Goal: Task Accomplishment & Management: Use online tool/utility

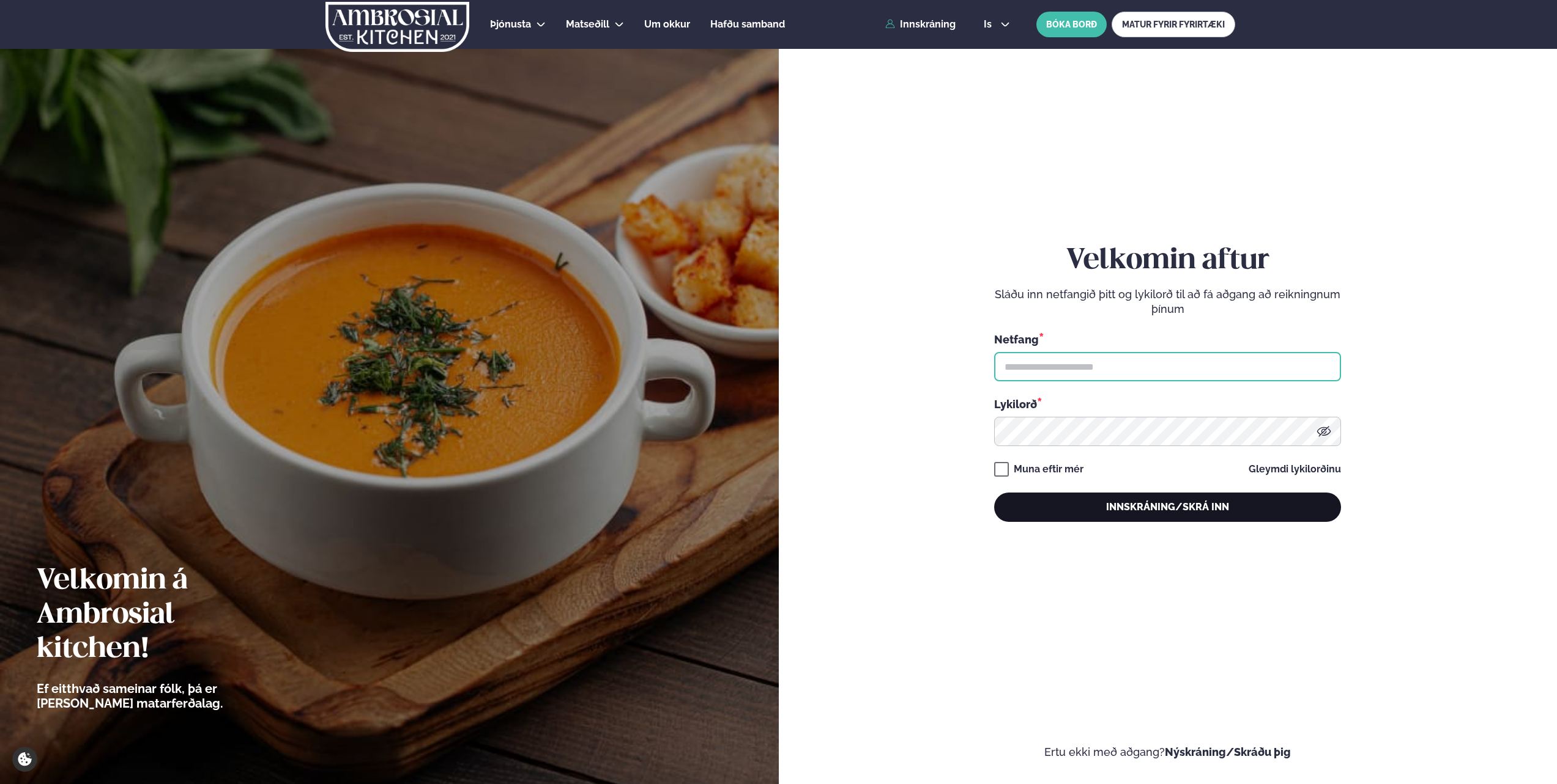
type input "**********"
click at [1240, 507] on button "Innskráning/Skrá inn" at bounding box center [1167, 507] width 347 height 30
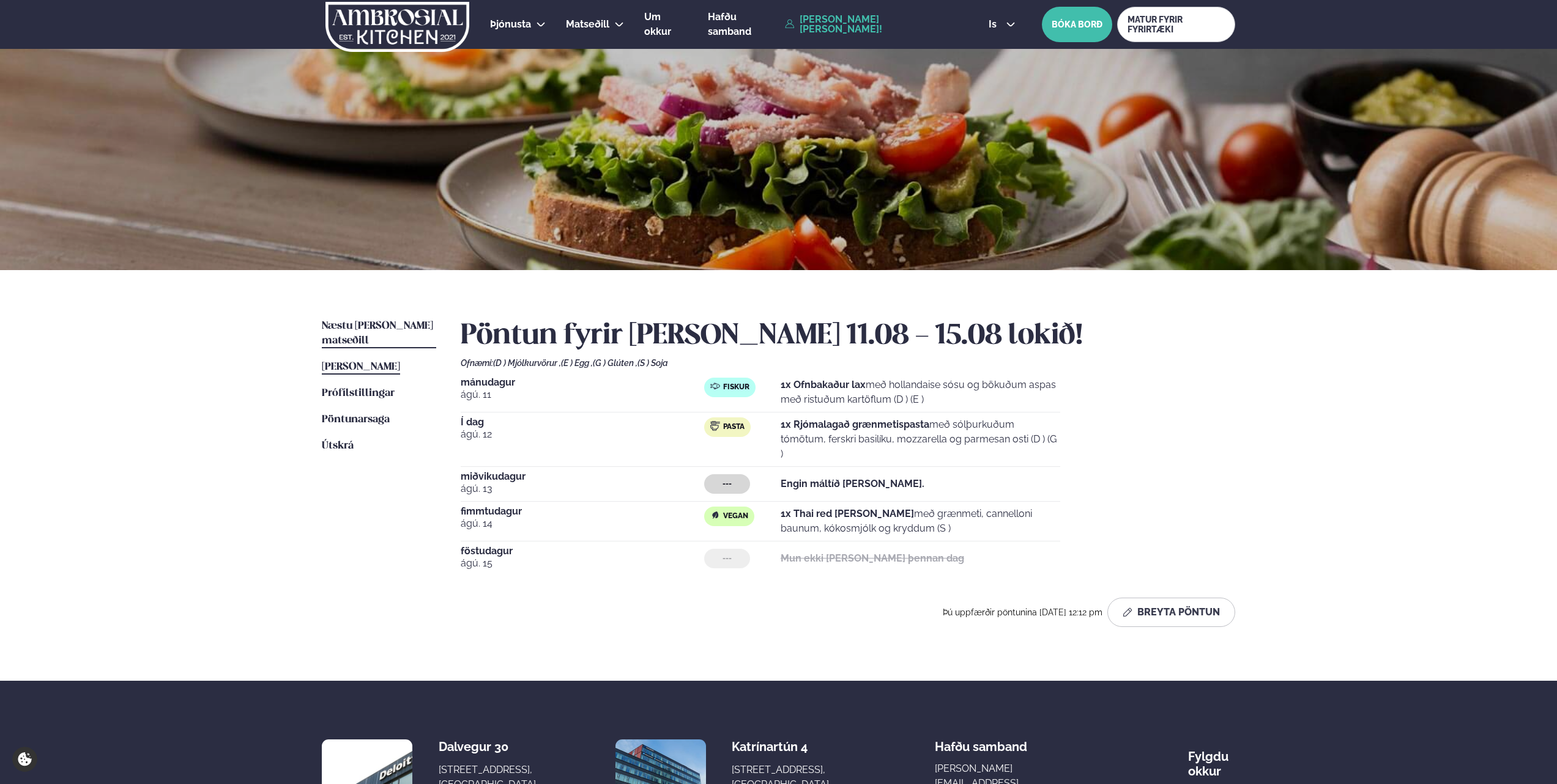
click at [373, 325] on span "Næstu [PERSON_NAME] matseðill" at bounding box center [377, 334] width 111 height 25
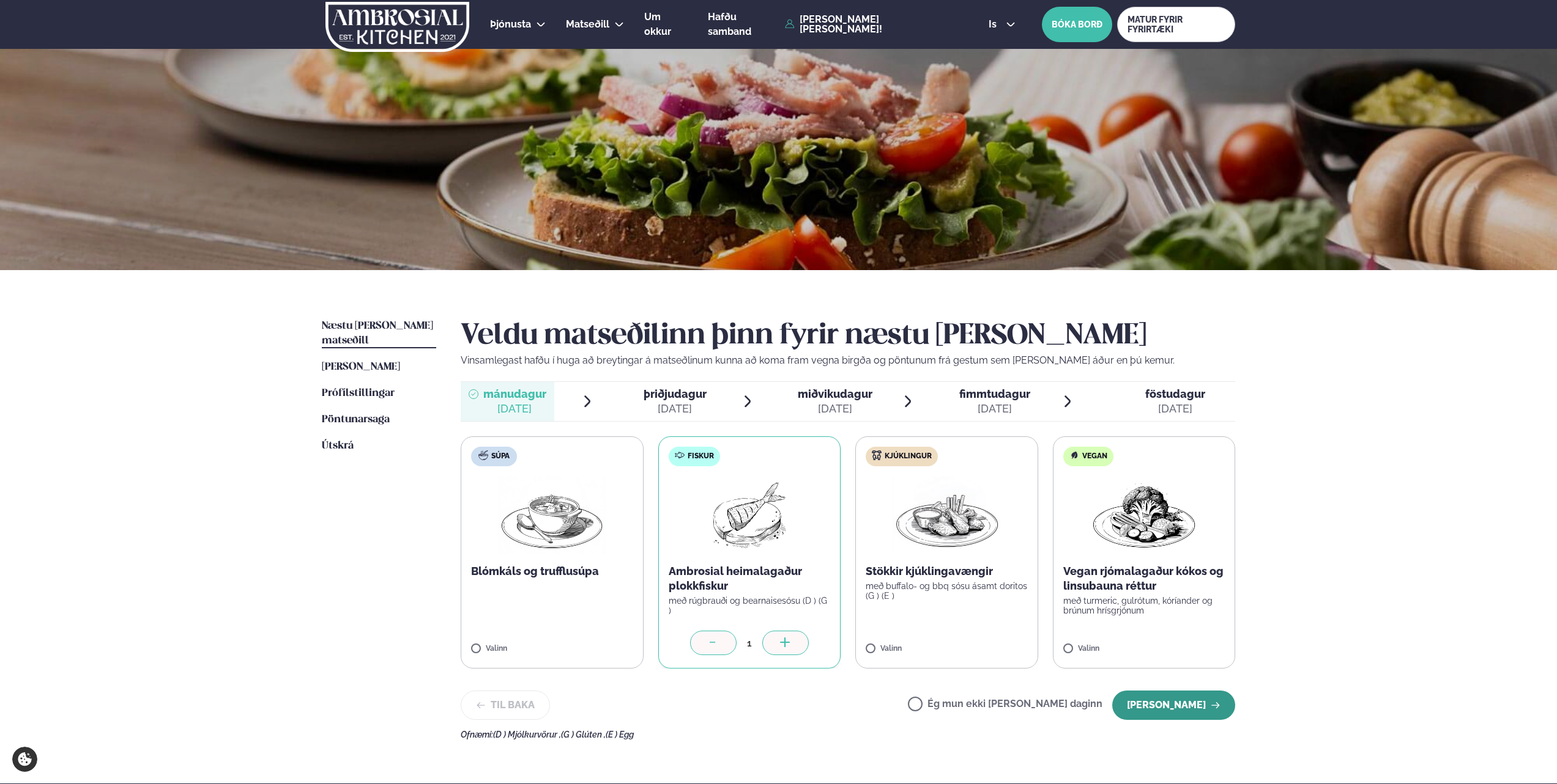
click at [1198, 697] on button "[PERSON_NAME]" at bounding box center [1173, 705] width 123 height 30
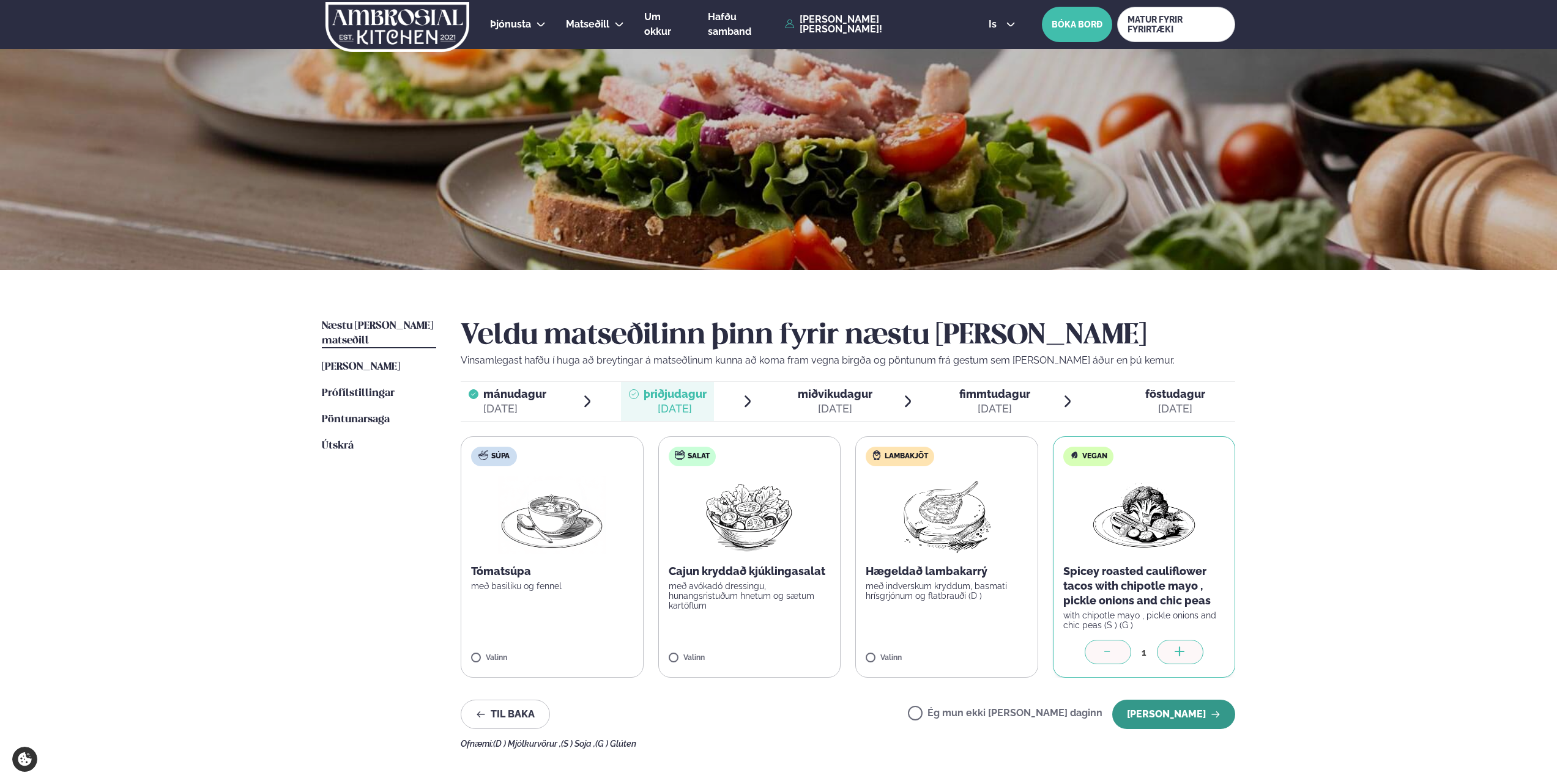
click at [1212, 722] on button "[PERSON_NAME]" at bounding box center [1173, 715] width 123 height 30
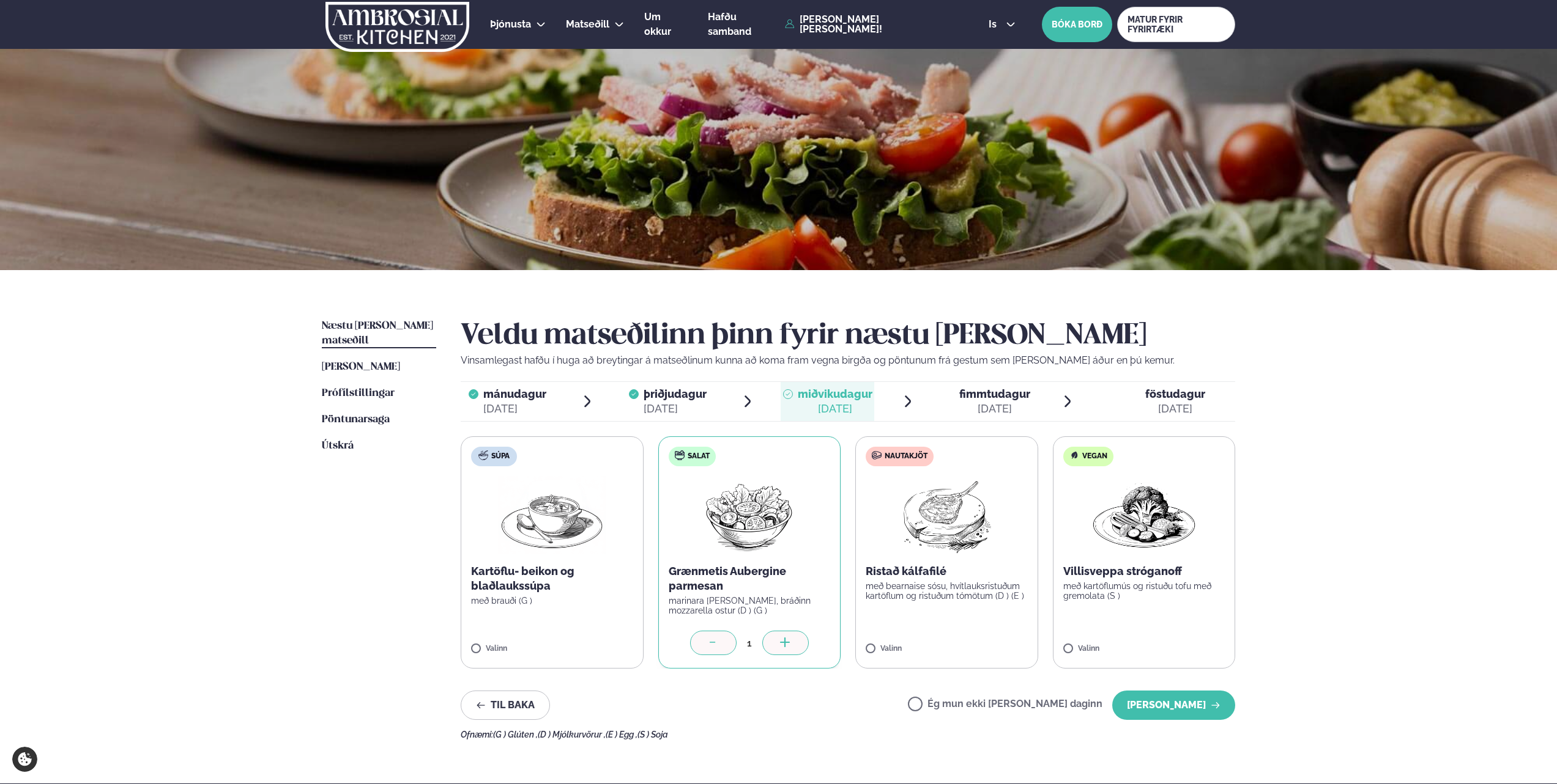
click at [1227, 684] on div "Veldu matseðilinn þinn fyrir næstu [PERSON_NAME] Vinsamlegast hafðu í huga að b…" at bounding box center [848, 530] width 774 height 421
click at [1208, 703] on button "[PERSON_NAME]" at bounding box center [1173, 705] width 123 height 30
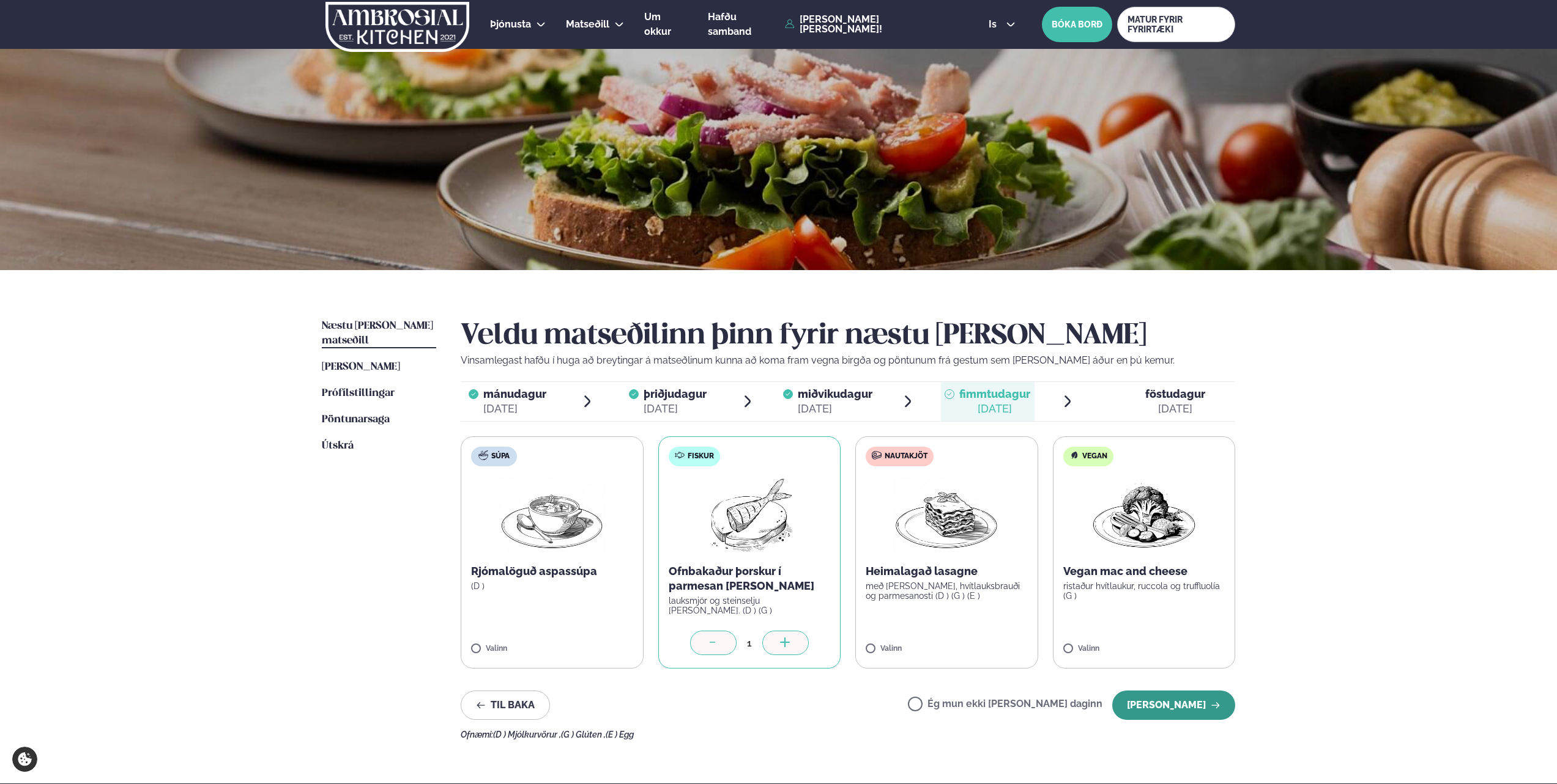
click at [1155, 705] on button "[PERSON_NAME]" at bounding box center [1173, 705] width 123 height 30
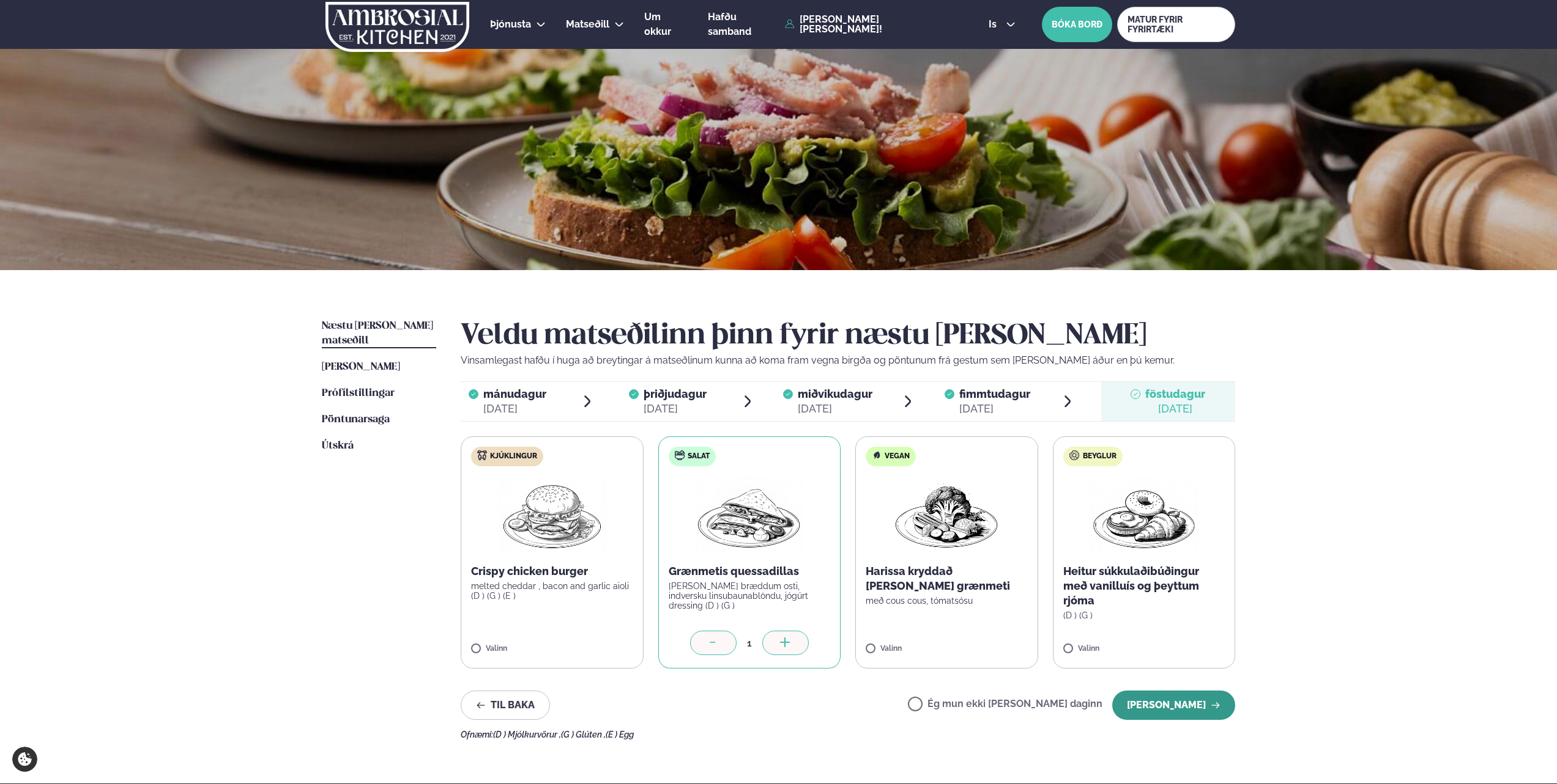
click at [1215, 696] on button "[PERSON_NAME]" at bounding box center [1173, 705] width 123 height 30
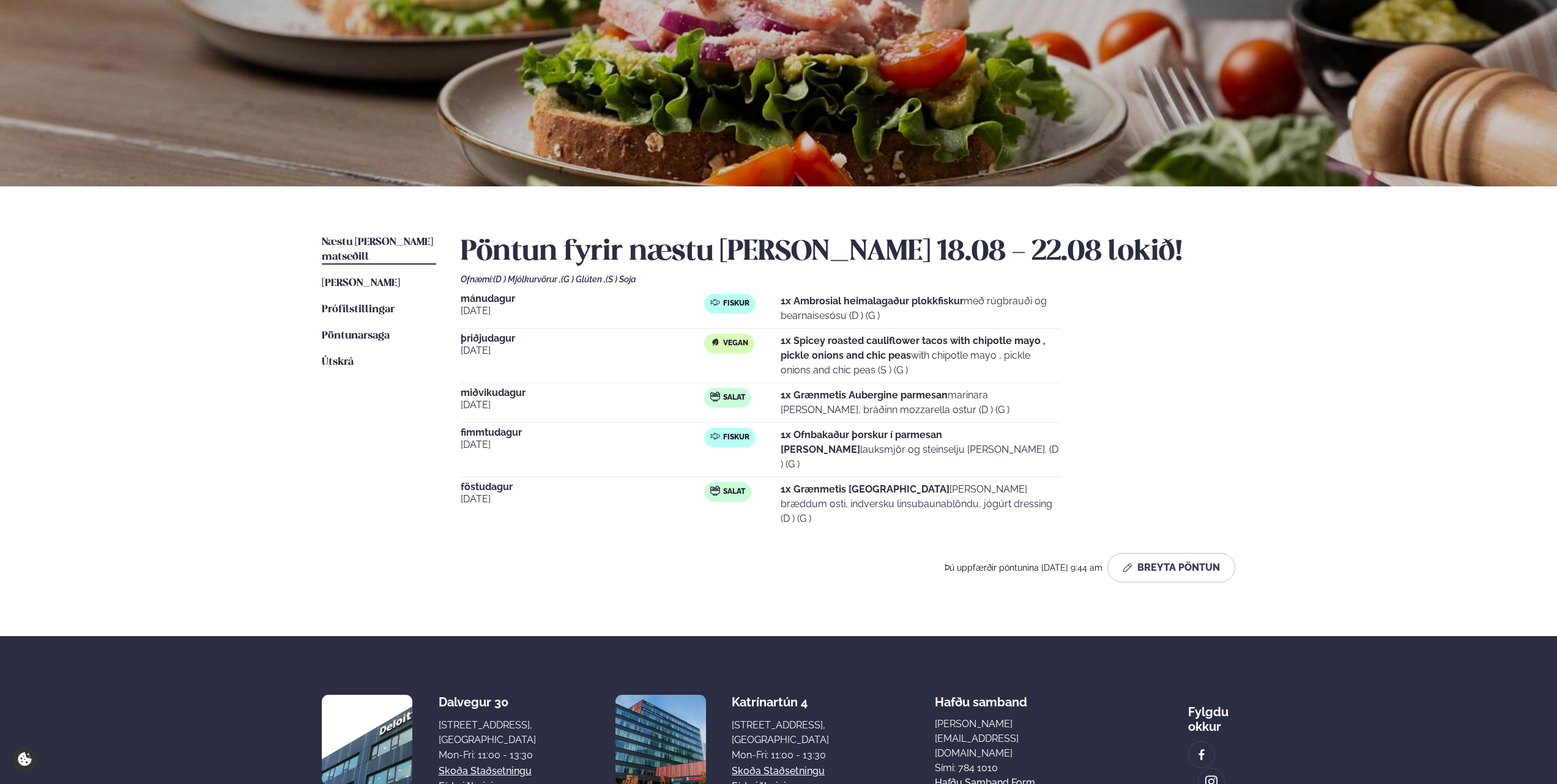
scroll to position [154, 0]
